Goal: Transaction & Acquisition: Register for event/course

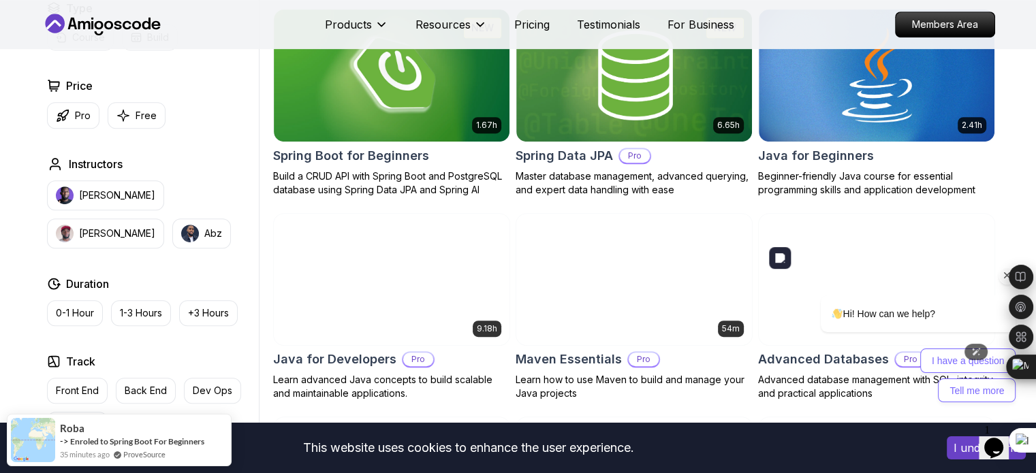
scroll to position [613, 0]
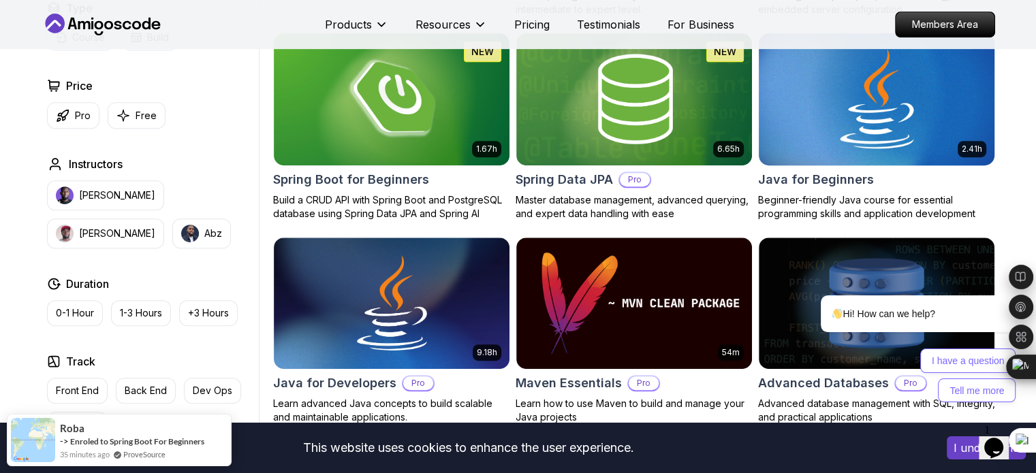
click at [840, 176] on h2 "Java for Beginners" at bounding box center [816, 179] width 116 height 19
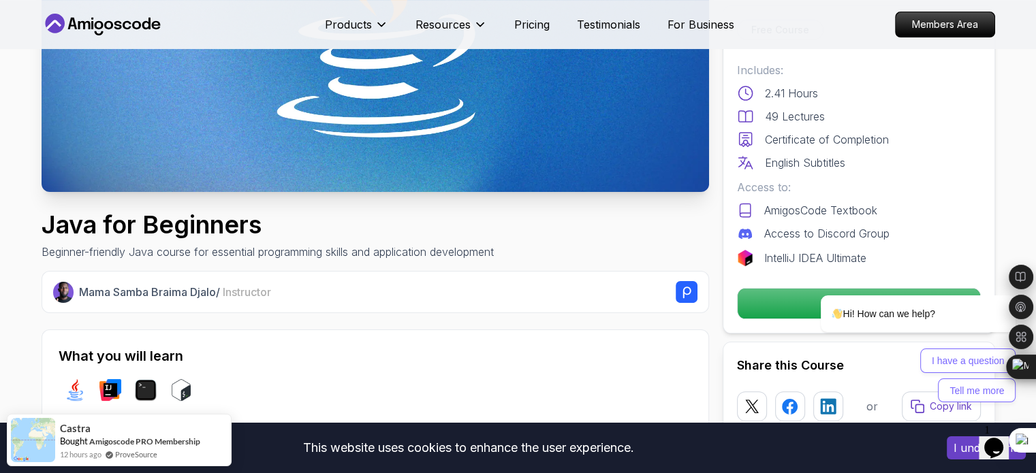
scroll to position [272, 0]
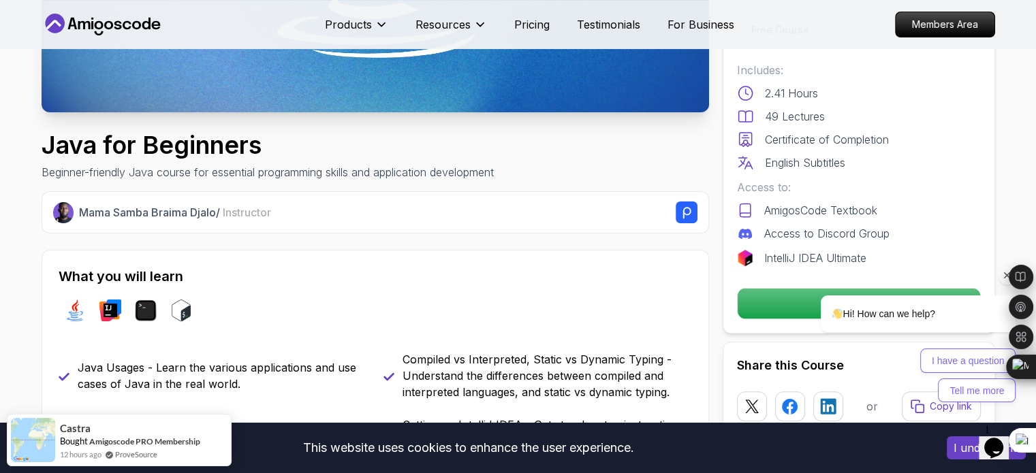
scroll to position [477, 0]
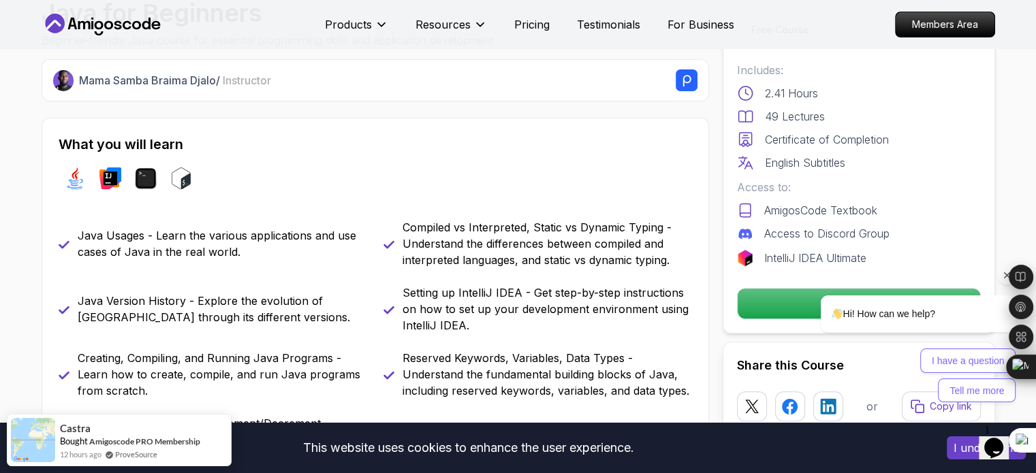
click at [1003, 278] on icon "Chat attention grabber" at bounding box center [1007, 276] width 12 height 12
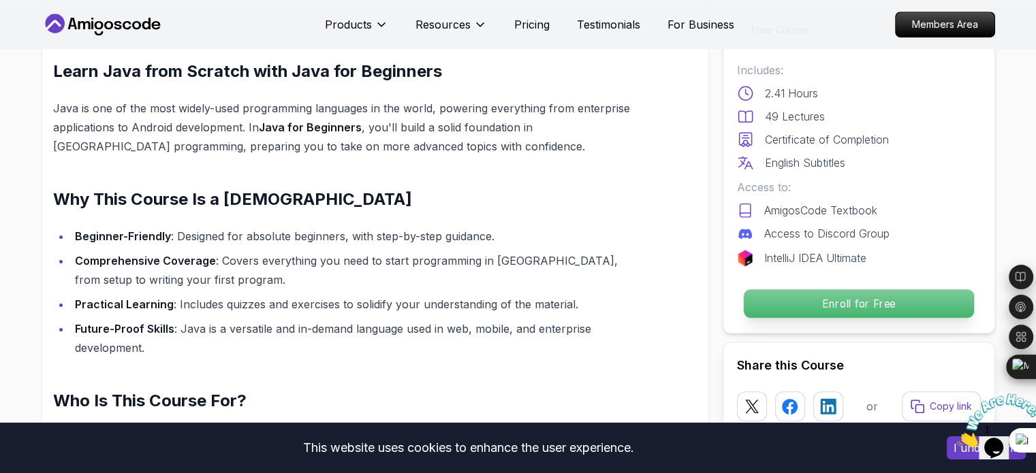
scroll to position [1090, 0]
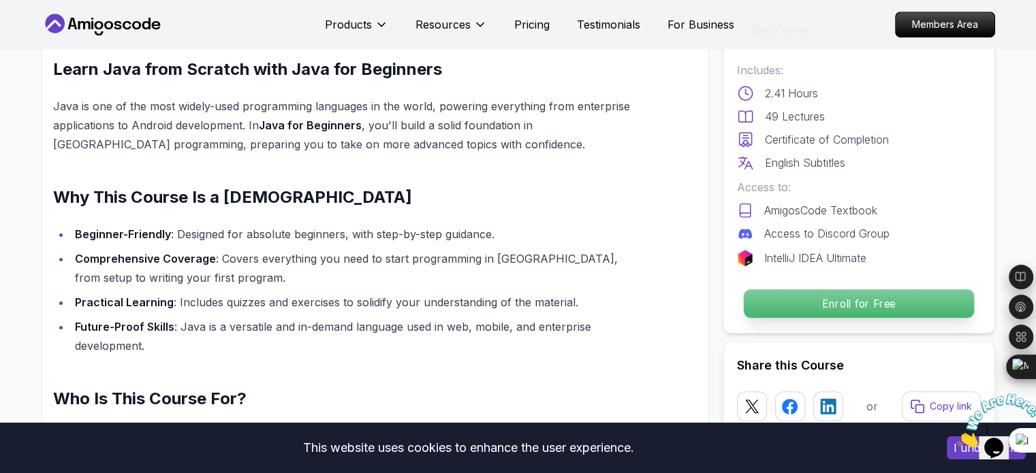
click at [862, 304] on p "Enroll for Free" at bounding box center [858, 303] width 230 height 29
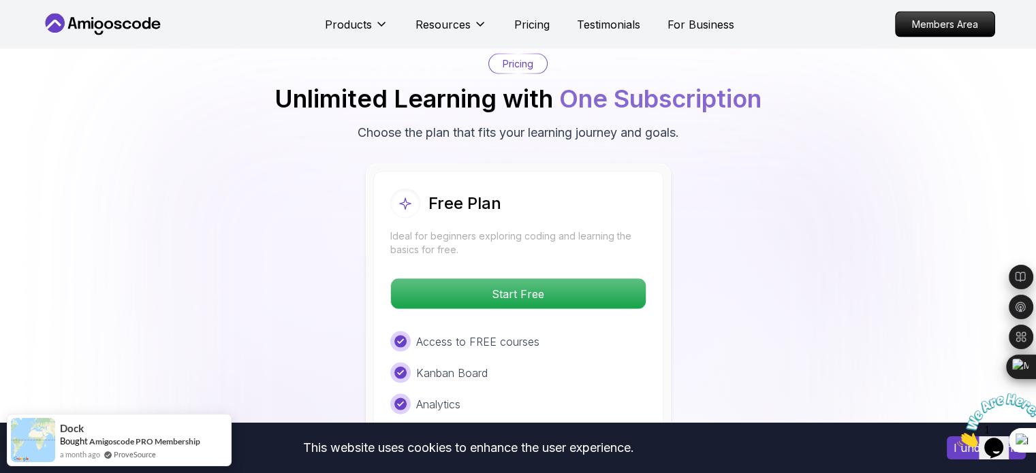
scroll to position [2683, 0]
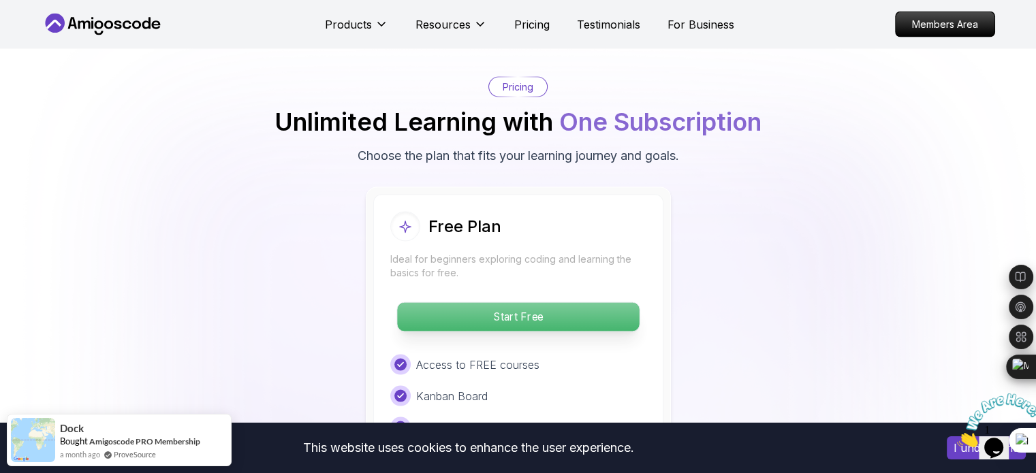
click at [520, 303] on p "Start Free" at bounding box center [518, 317] width 242 height 29
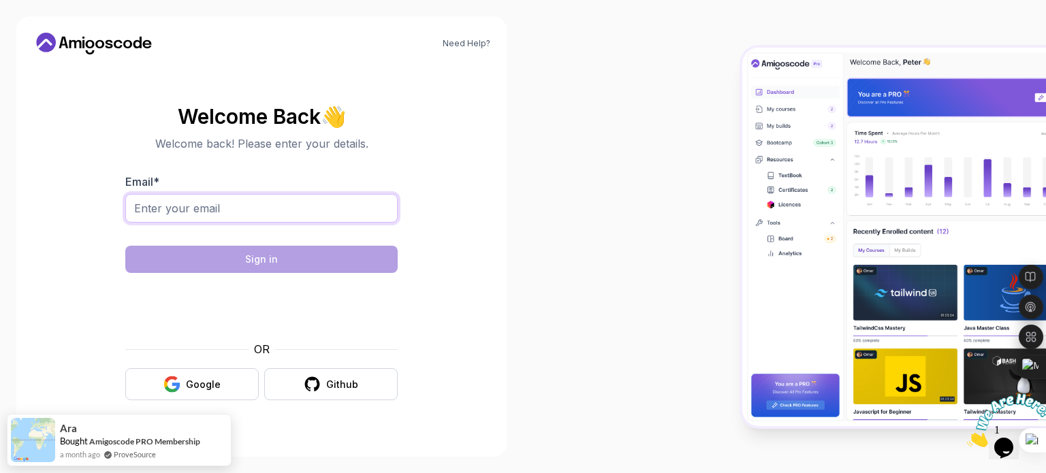
click at [219, 213] on input "Email *" at bounding box center [261, 208] width 272 height 29
type input "prasanthmuthusamy20@gmail.com"
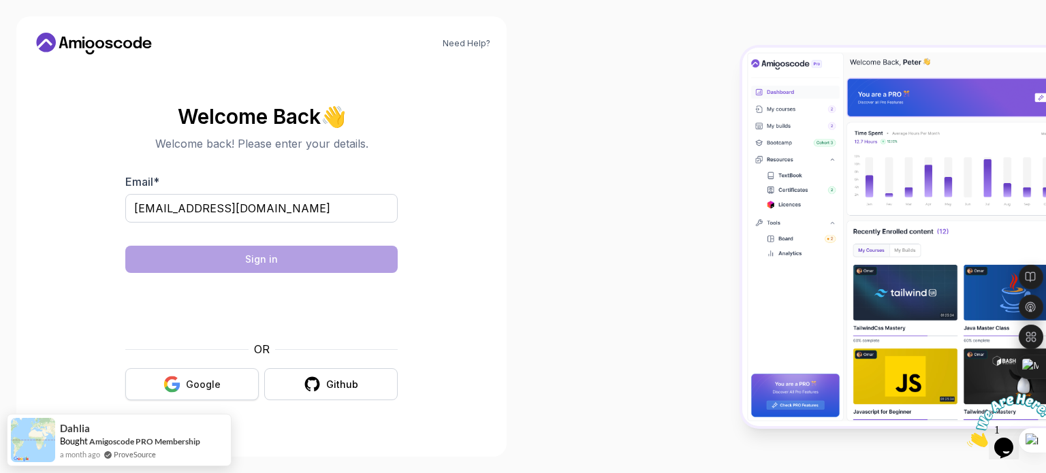
click at [180, 383] on icon "button" at bounding box center [171, 384] width 17 height 17
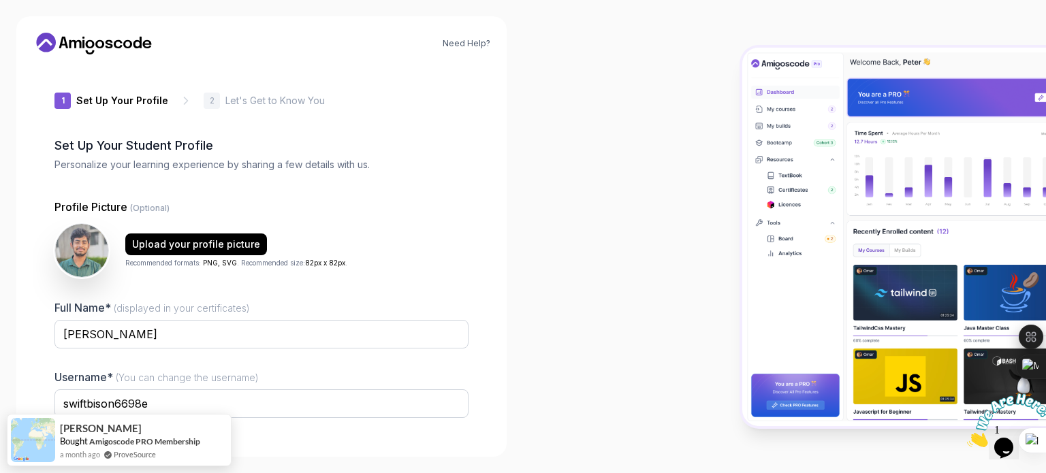
scroll to position [94, 0]
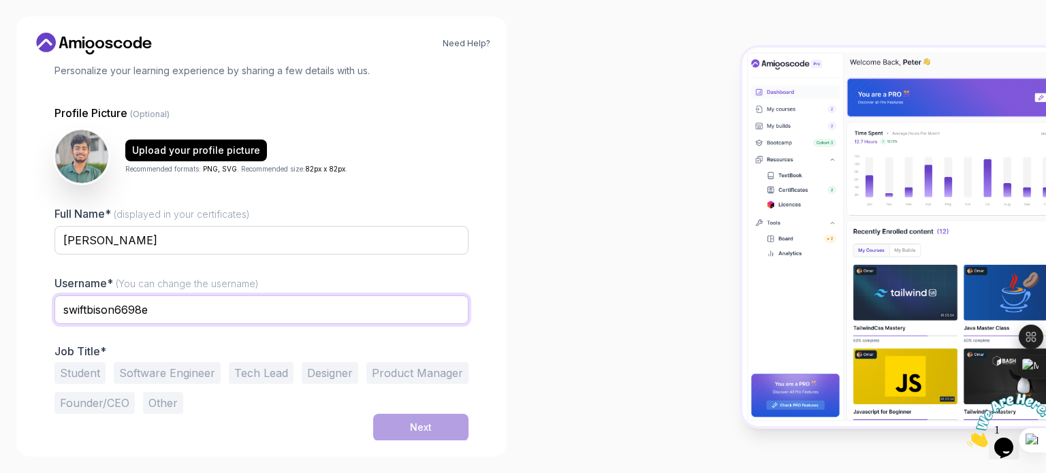
drag, startPoint x: 157, startPoint y: 314, endPoint x: 29, endPoint y: 315, distance: 128.7
click at [29, 315] on div "Need Help? 1 Set Up Your Profile 1 Set Up Your Profile 2 Let's Get to Know You …" at bounding box center [261, 236] width 490 height 441
type input "Prasanth_M"
click at [106, 380] on div "Student Software Engineer Tech Lead Designer Product Manager Founder/CEO Other" at bounding box center [261, 388] width 414 height 52
click at [98, 373] on button "Student" at bounding box center [79, 373] width 51 height 22
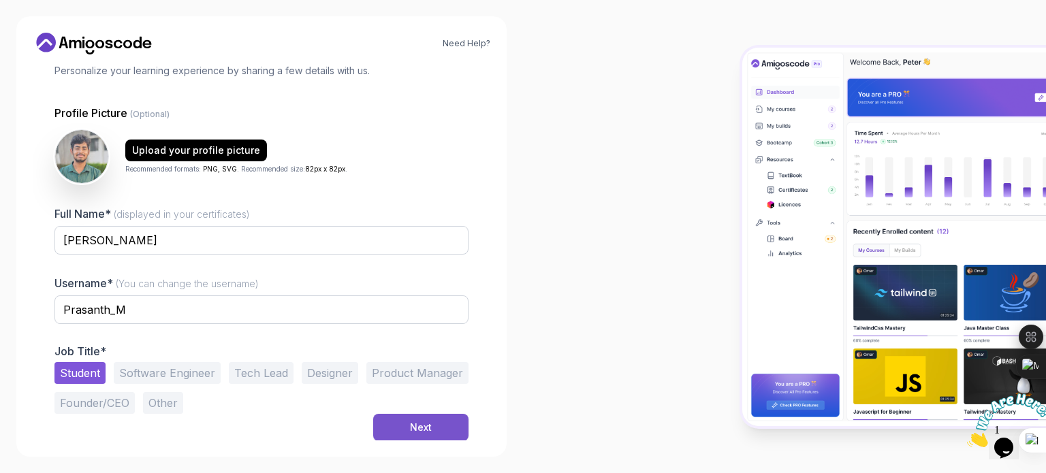
click at [433, 431] on button "Next" at bounding box center [420, 427] width 95 height 27
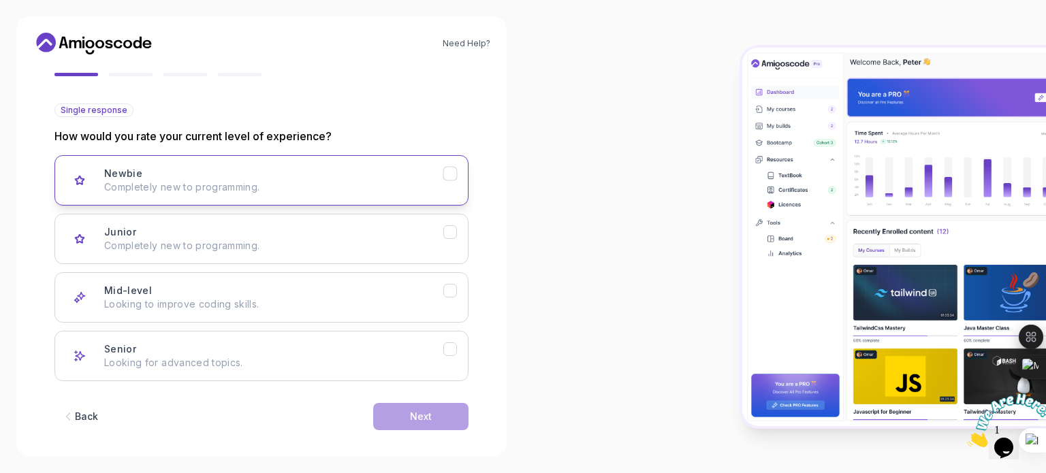
scroll to position [136, 0]
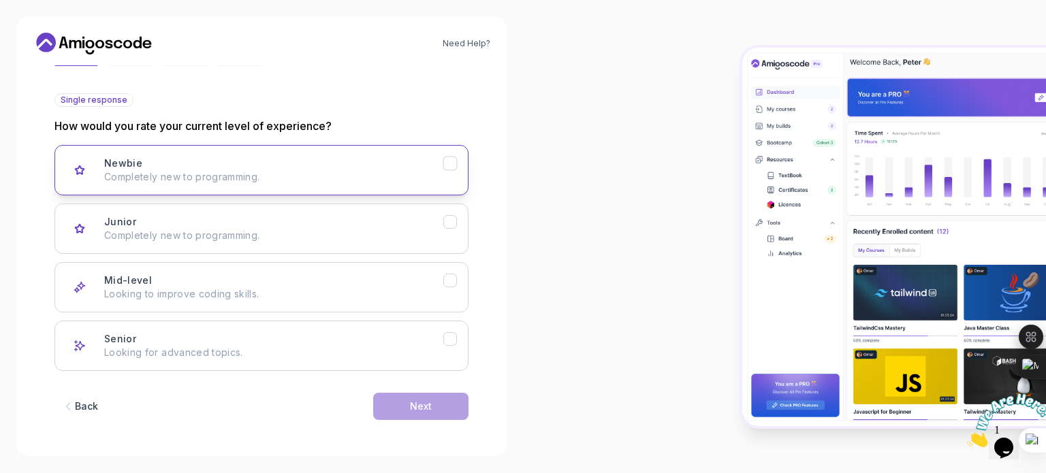
click at [177, 169] on div "Newbie Completely new to programming." at bounding box center [273, 170] width 339 height 27
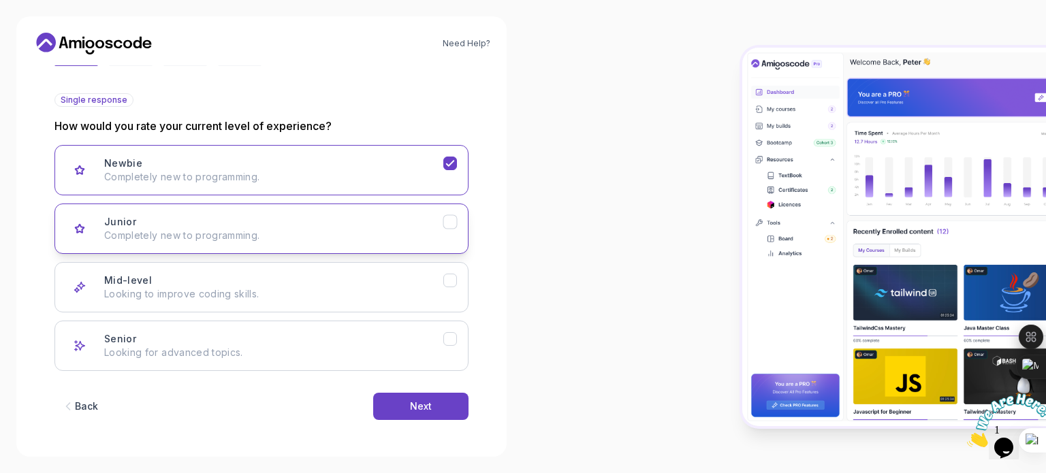
click at [209, 230] on p "Completely new to programming." at bounding box center [273, 236] width 339 height 14
click at [276, 180] on p "Completely new to programming." at bounding box center [273, 177] width 339 height 14
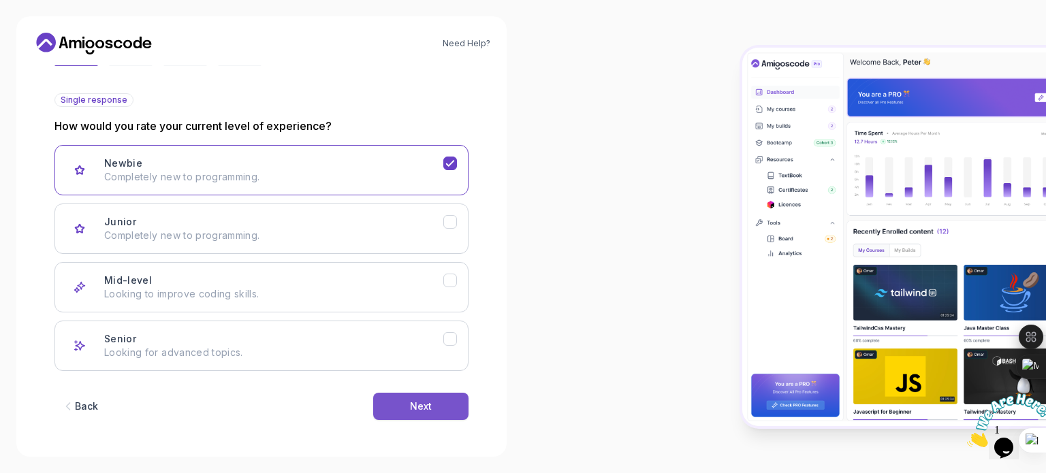
click at [410, 404] on div "Next" at bounding box center [421, 407] width 22 height 14
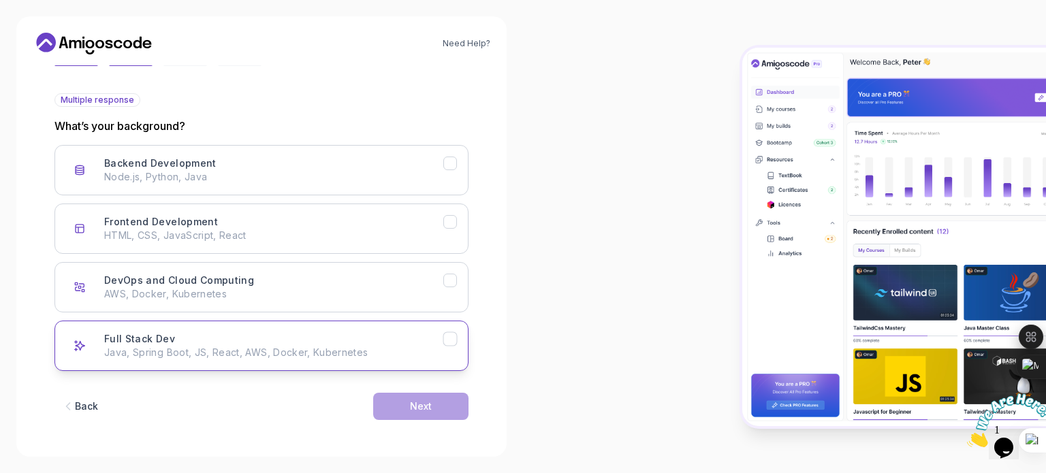
click at [248, 347] on p "Java, Spring Boot, JS, React, AWS, Docker, Kubernetes" at bounding box center [273, 353] width 339 height 14
click at [395, 407] on button "Next" at bounding box center [420, 406] width 95 height 27
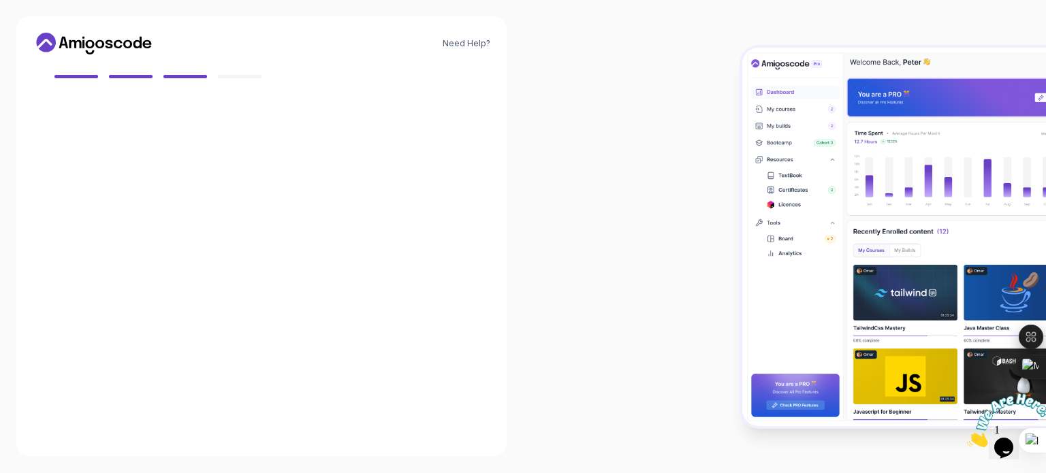
scroll to position [121, 0]
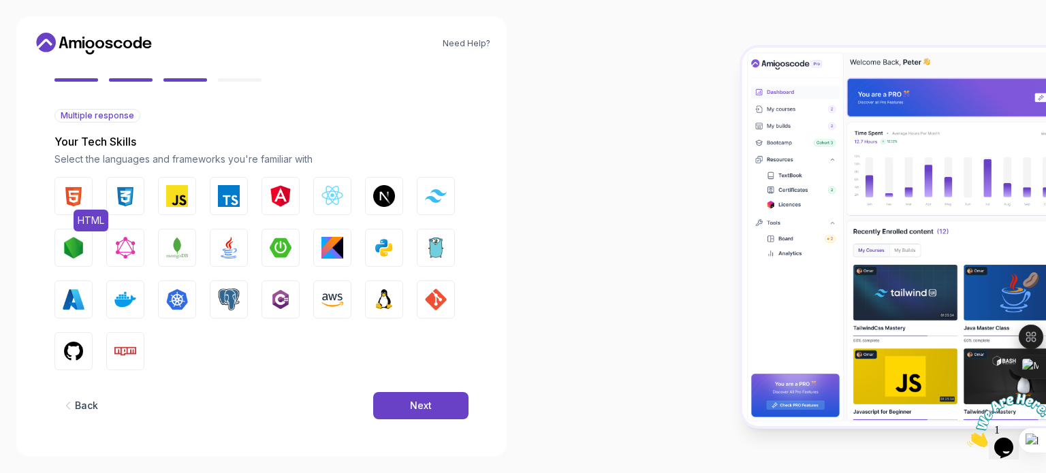
click at [78, 193] on img "button" at bounding box center [74, 196] width 22 height 22
click at [144, 187] on div "HTML CSS JavaScript TypeScript Angular React.js Next.js Tailwind CSS Node.js Gr…" at bounding box center [261, 273] width 414 height 193
click at [126, 205] on img "button" at bounding box center [125, 196] width 22 height 22
click at [180, 201] on img "button" at bounding box center [177, 196] width 22 height 22
click at [434, 409] on button "Next" at bounding box center [420, 405] width 95 height 27
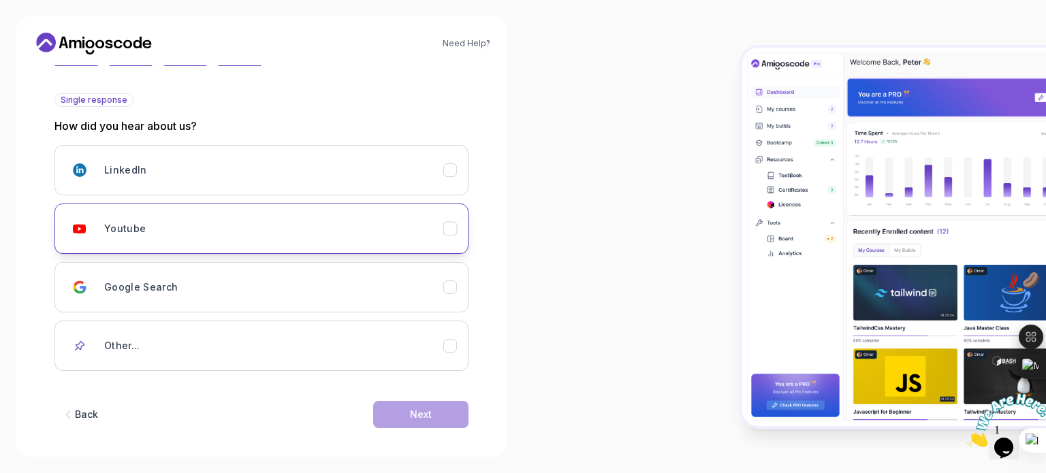
scroll to position [144, 0]
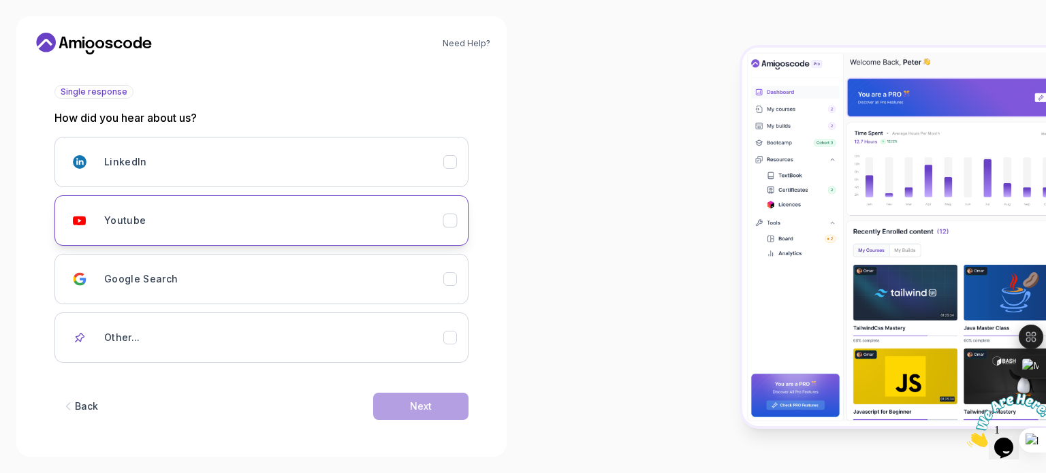
click at [199, 216] on div "Youtube" at bounding box center [273, 220] width 339 height 27
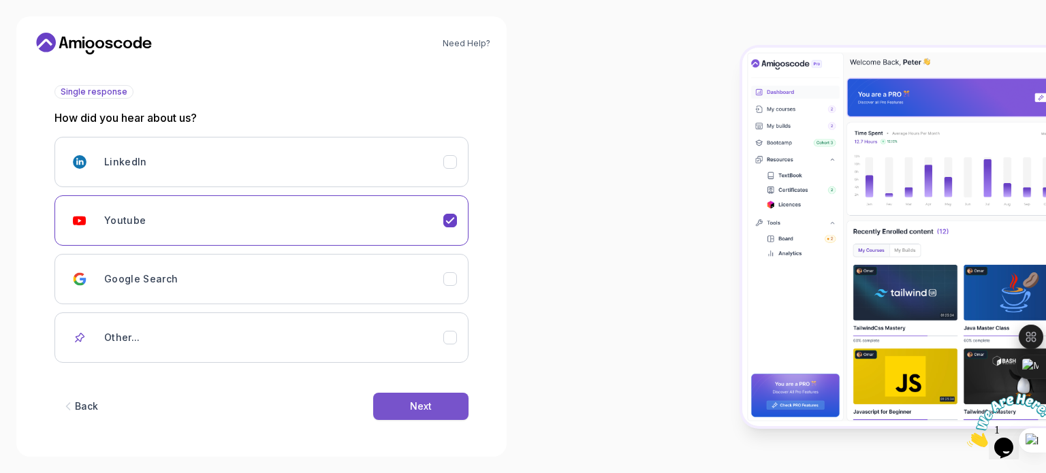
click at [444, 408] on button "Next" at bounding box center [420, 406] width 95 height 27
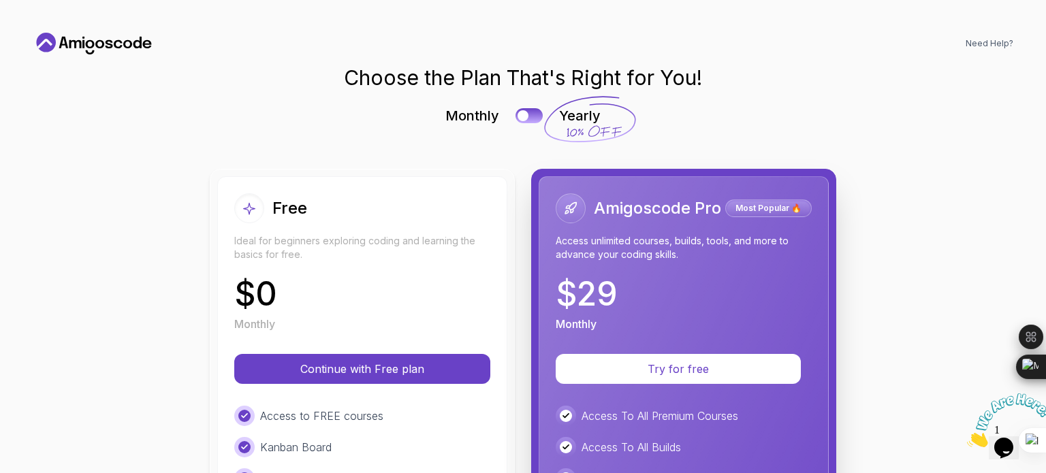
scroll to position [272, 0]
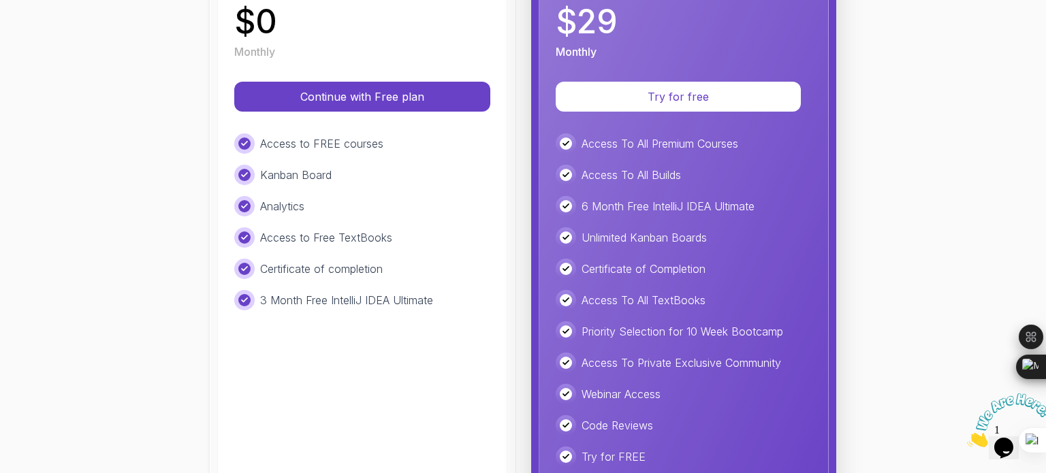
click at [361, 80] on div "Free Ideal for beginners exploring coding and learning the basics for free. $ 0…" at bounding box center [362, 225] width 290 height 643
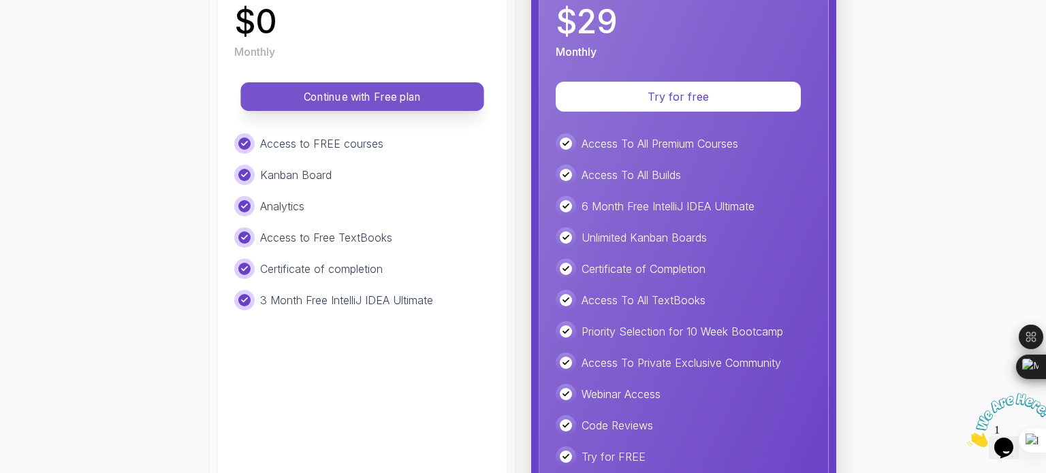
click at [365, 87] on button "Continue with Free plan" at bounding box center [361, 96] width 243 height 29
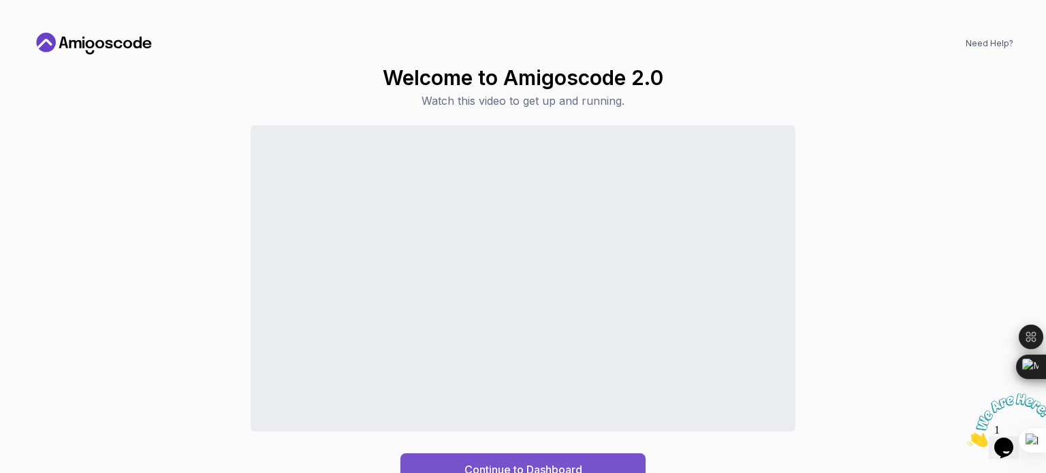
click at [553, 467] on div "Continue to Dashboard" at bounding box center [523, 470] width 118 height 16
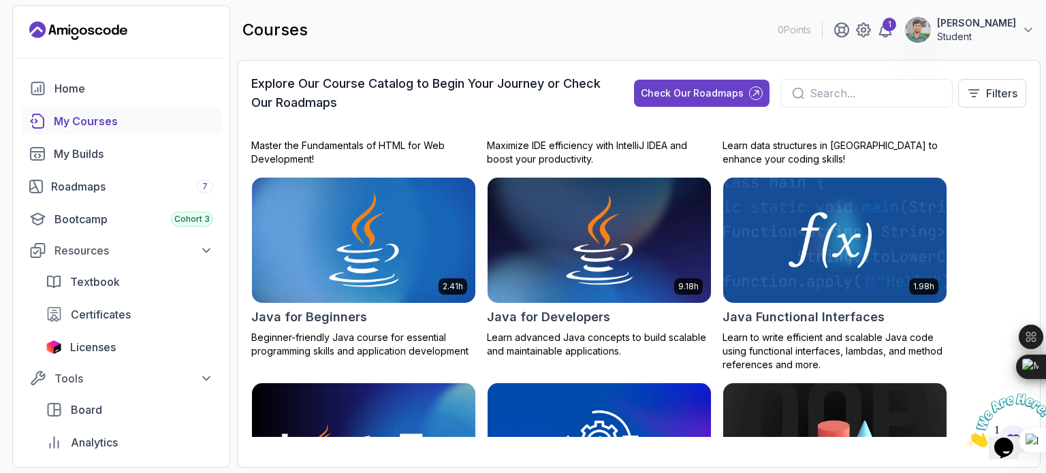
scroll to position [1022, 0]
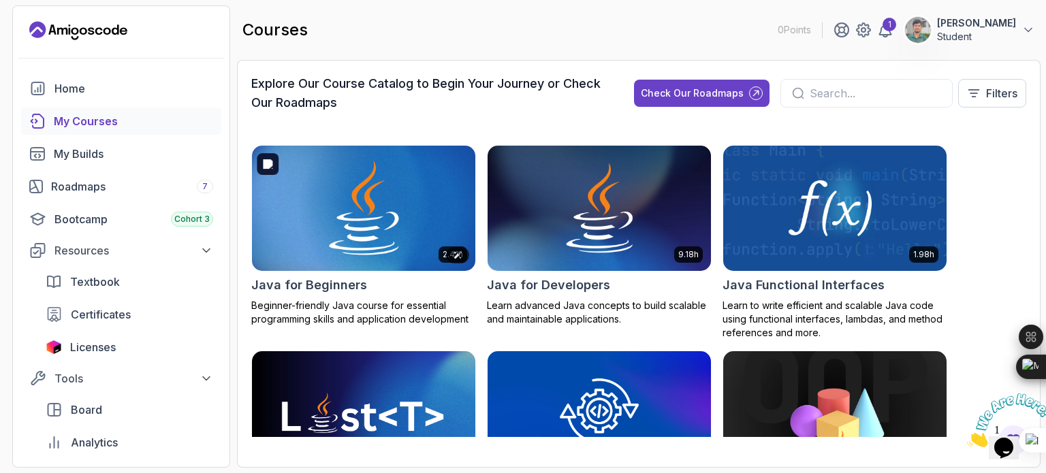
click at [332, 261] on img at bounding box center [364, 208] width 234 height 131
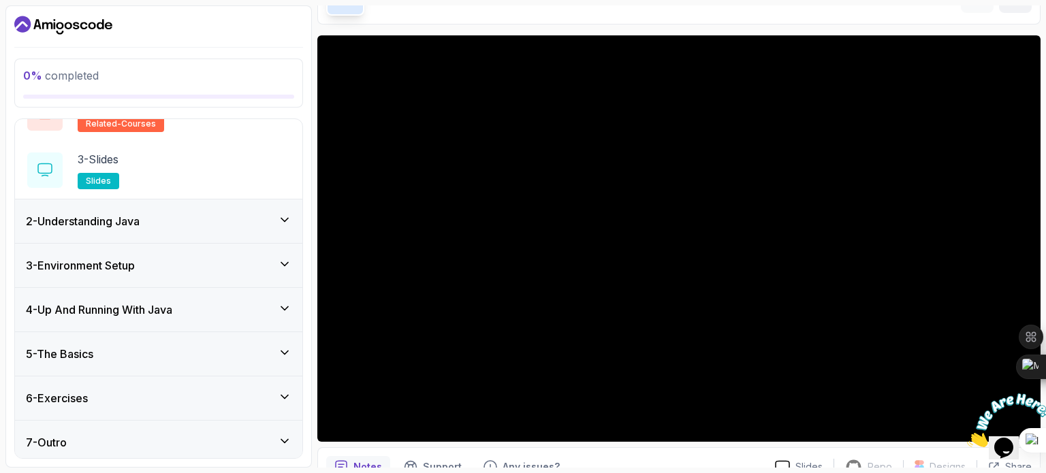
scroll to position [139, 0]
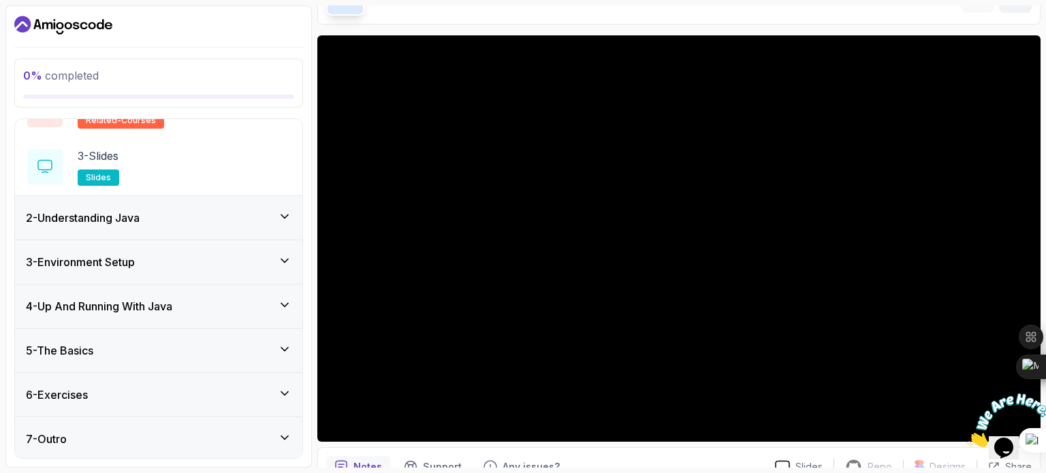
click at [236, 441] on div "7 - Outro" at bounding box center [159, 439] width 266 height 16
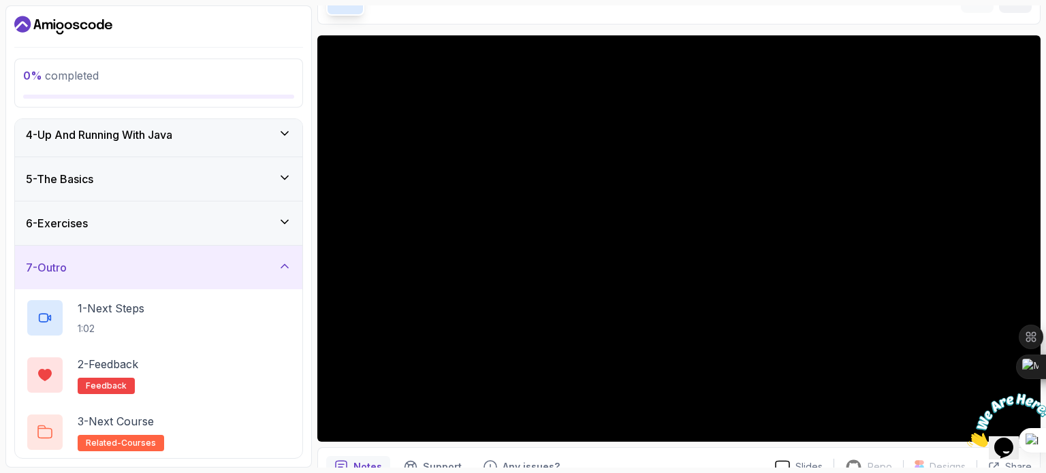
click at [224, 264] on div "7 - Outro" at bounding box center [159, 267] width 266 height 16
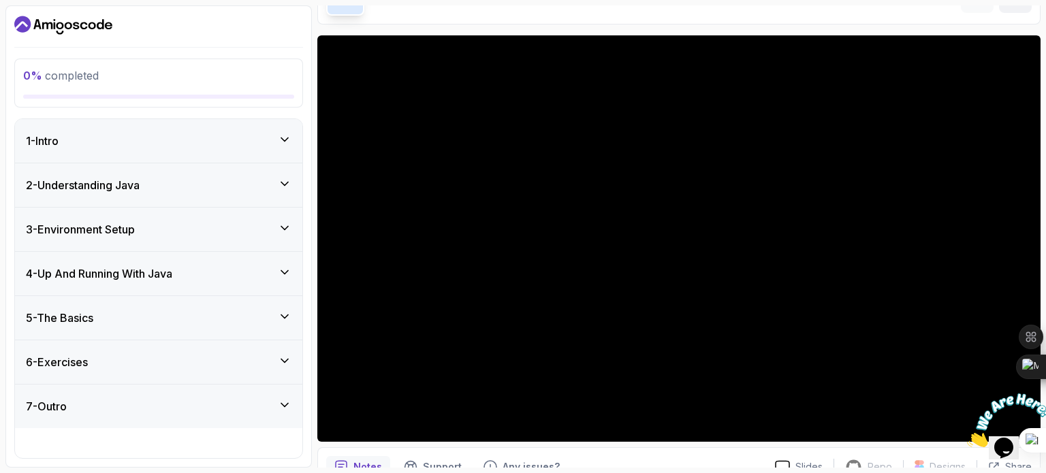
scroll to position [0, 0]
click at [175, 364] on div "6 - Exercises" at bounding box center [159, 362] width 266 height 16
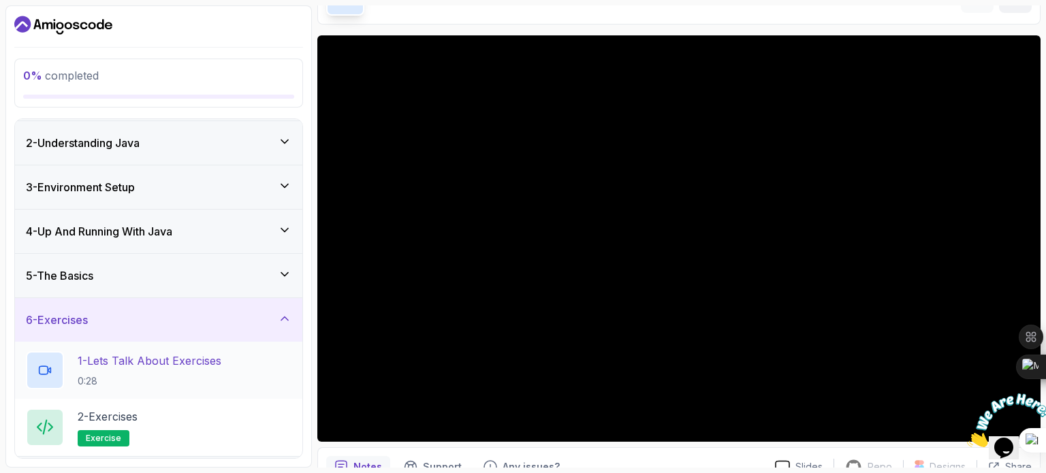
scroll to position [82, 0]
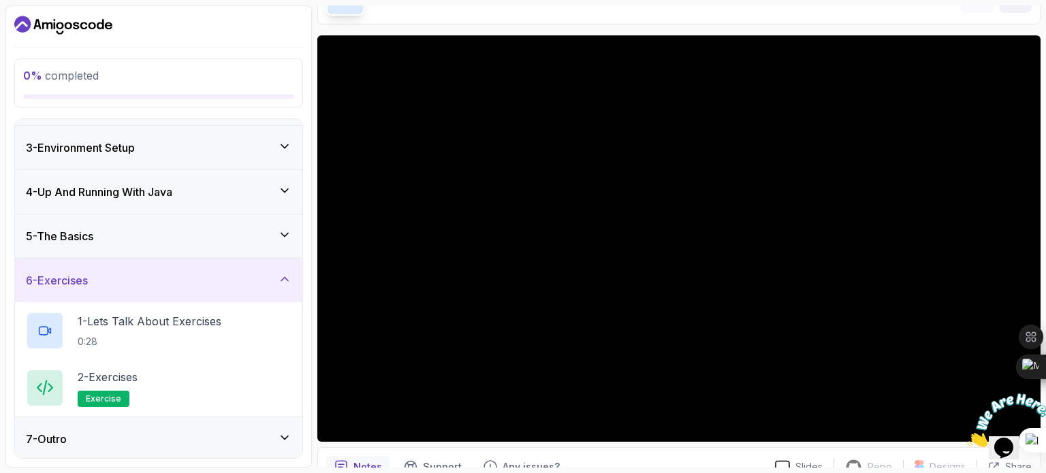
click at [196, 278] on div "6 - Exercises" at bounding box center [159, 280] width 266 height 16
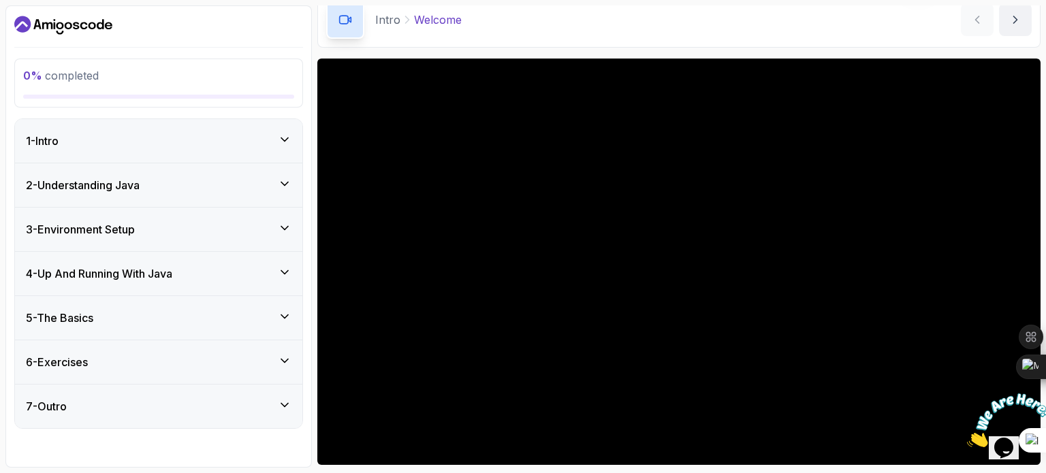
scroll to position [0, 0]
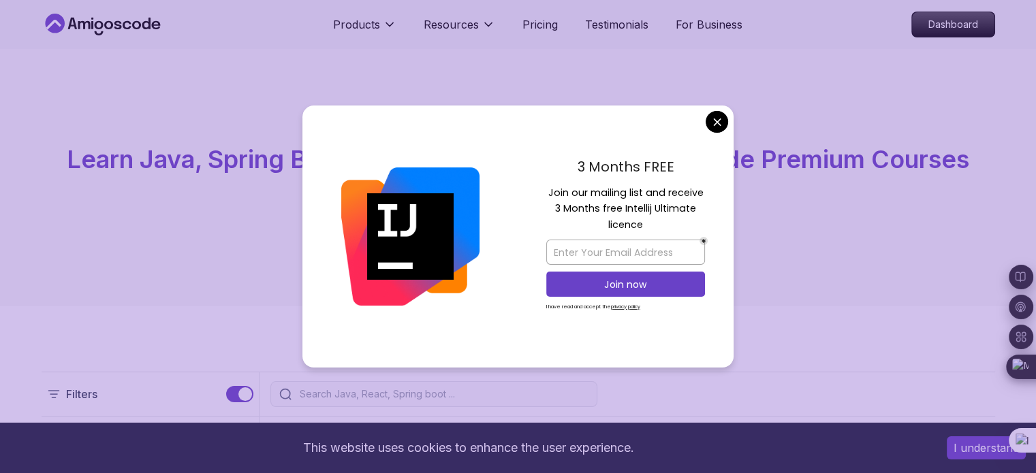
scroll to position [545, 0]
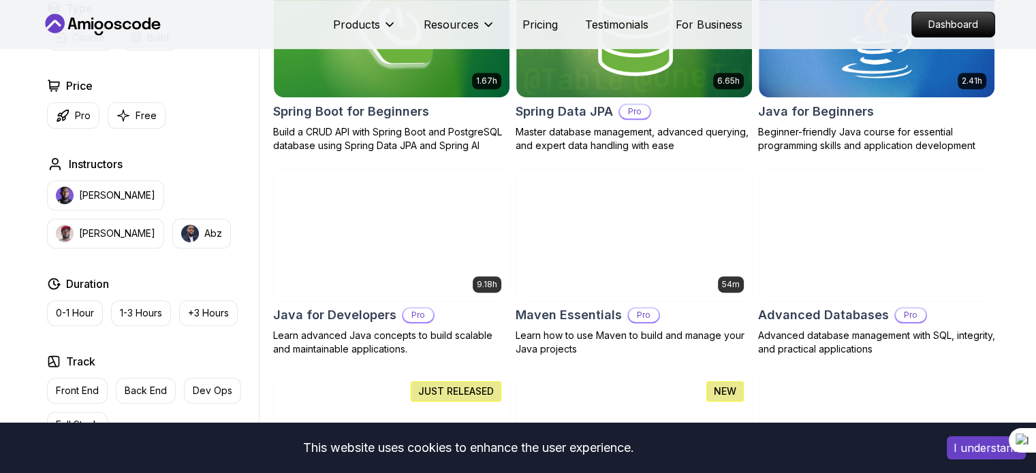
scroll to position [681, 0]
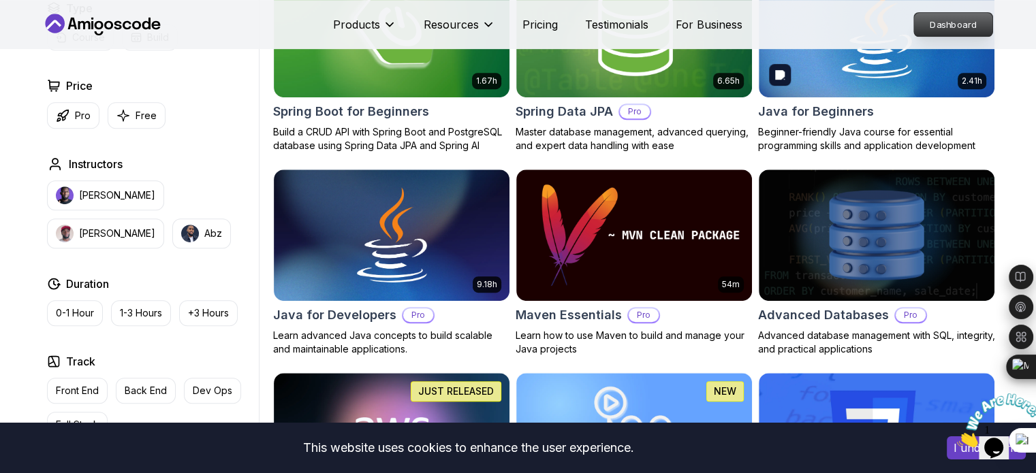
click at [941, 27] on p "Dashboard" at bounding box center [953, 24] width 78 height 23
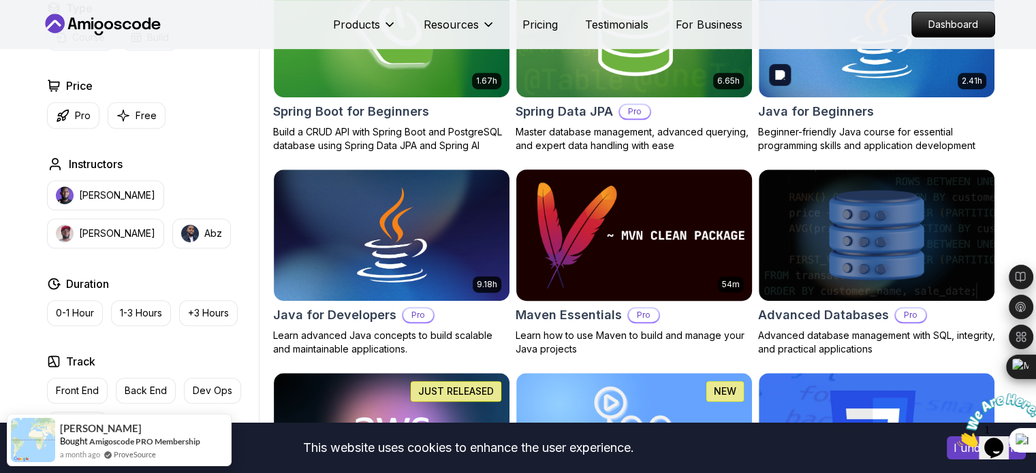
scroll to position [0, 0]
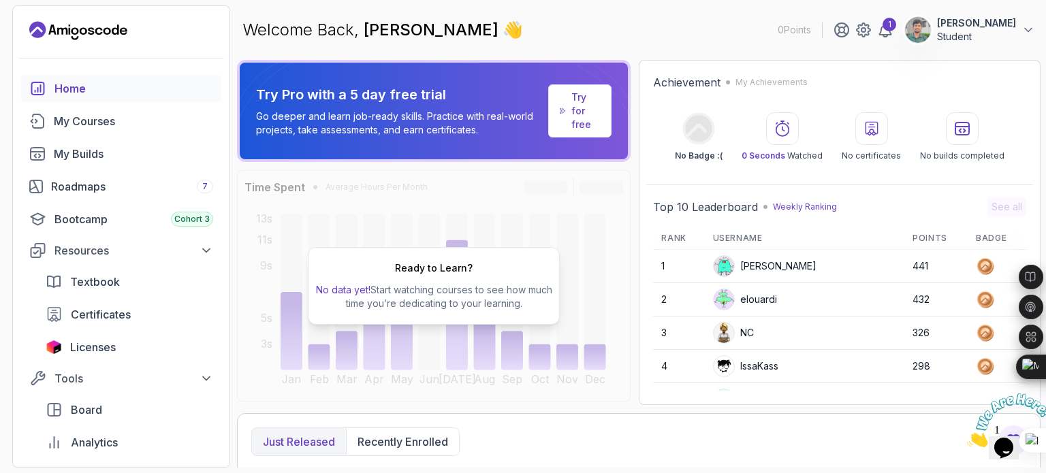
click at [55, 95] on div "Home" at bounding box center [133, 88] width 159 height 16
click at [65, 122] on div "My Courses" at bounding box center [133, 121] width 159 height 16
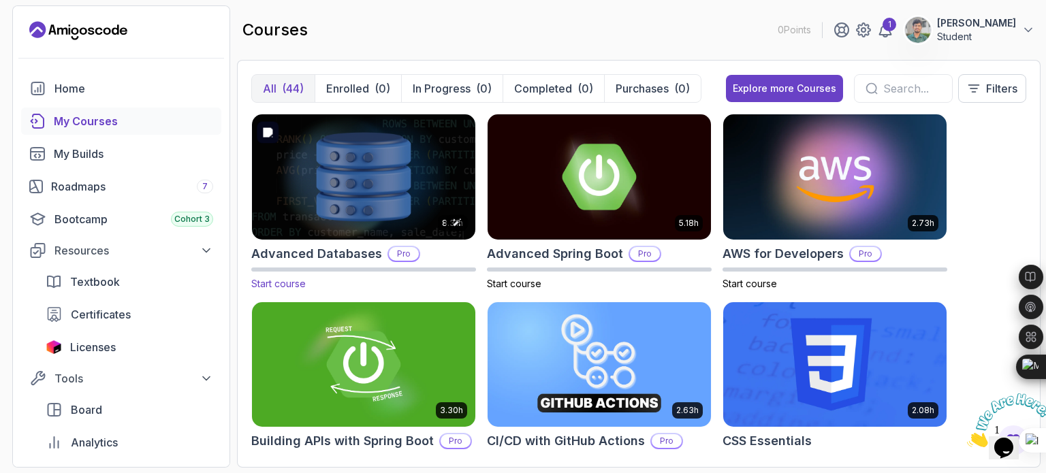
click at [373, 233] on img at bounding box center [364, 176] width 234 height 131
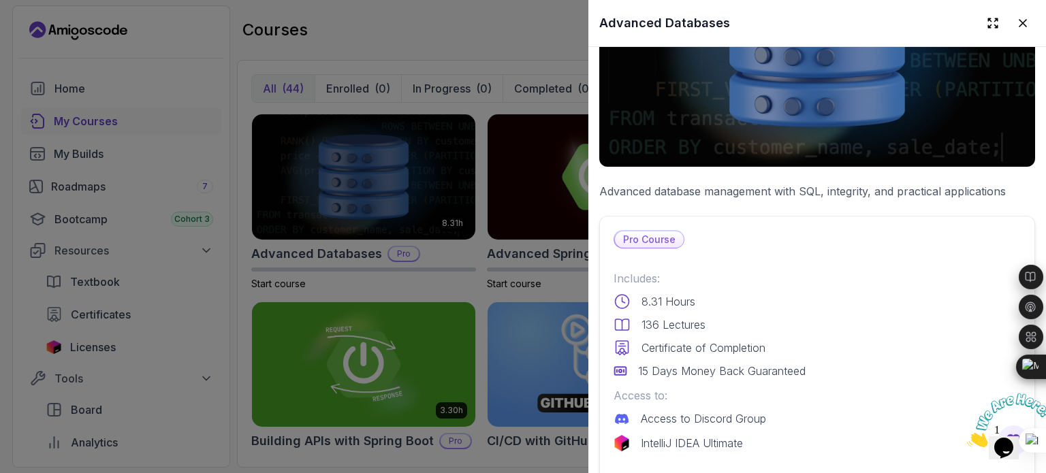
scroll to position [204, 0]
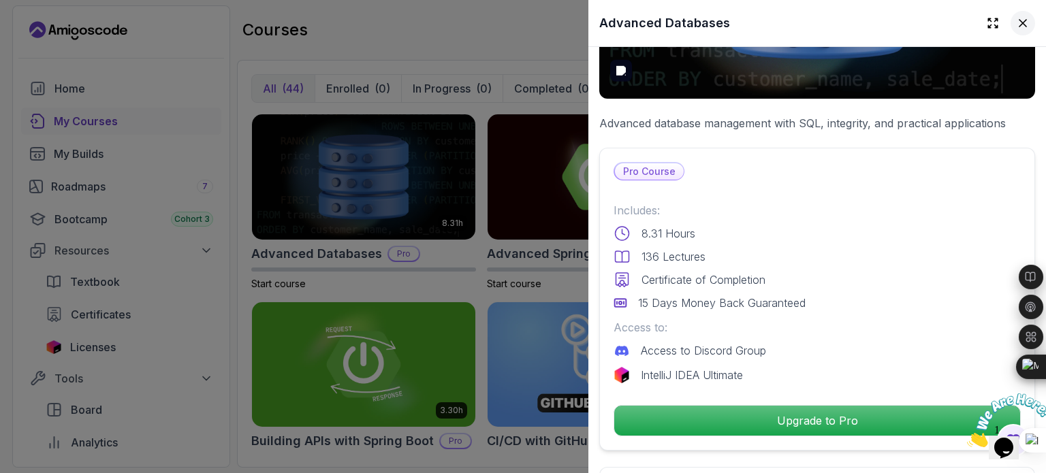
click at [1020, 24] on icon at bounding box center [1023, 23] width 7 height 7
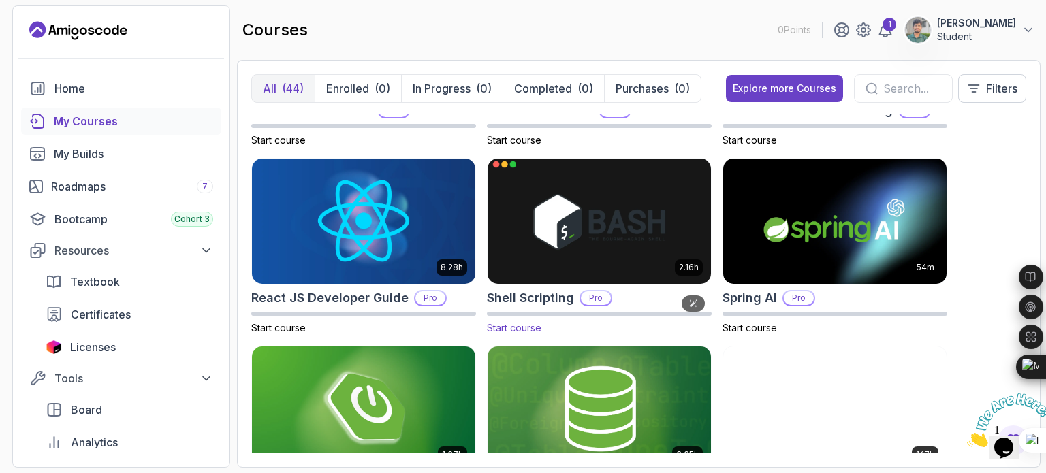
scroll to position [2111, 0]
